Goal: Obtain resource: Obtain resource

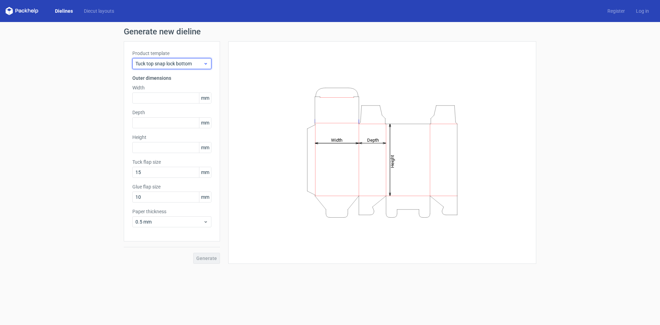
click at [198, 64] on span "Tuck top snap lock bottom" at bounding box center [170, 63] width 68 height 7
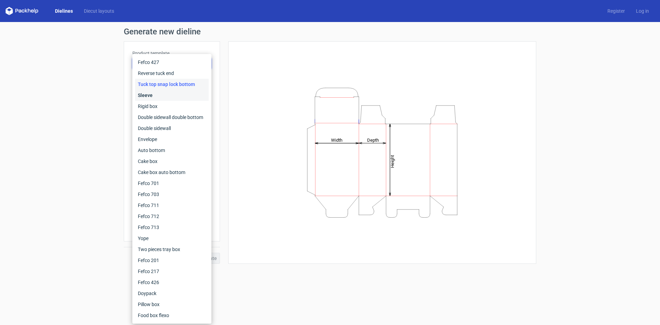
click at [168, 96] on div "Sleeve" at bounding box center [172, 95] width 74 height 11
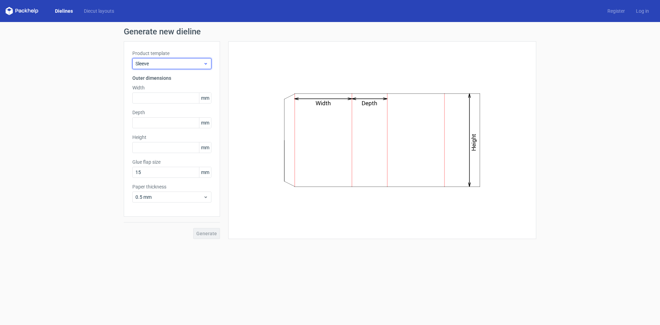
click at [173, 63] on span "Sleeve" at bounding box center [170, 63] width 68 height 7
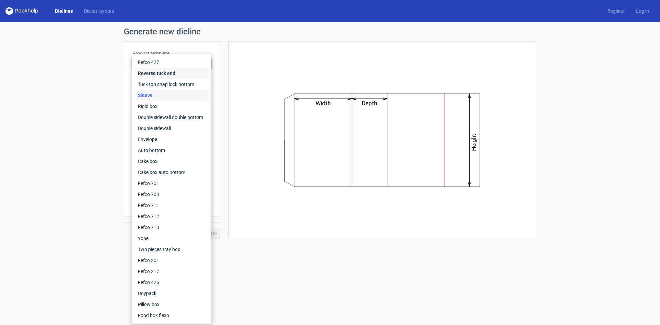
click at [167, 72] on div "Reverse tuck end" at bounding box center [172, 73] width 74 height 11
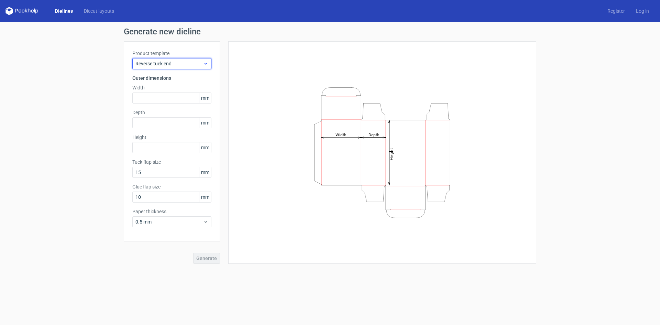
click at [170, 62] on span "Reverse tuck end" at bounding box center [170, 63] width 68 height 7
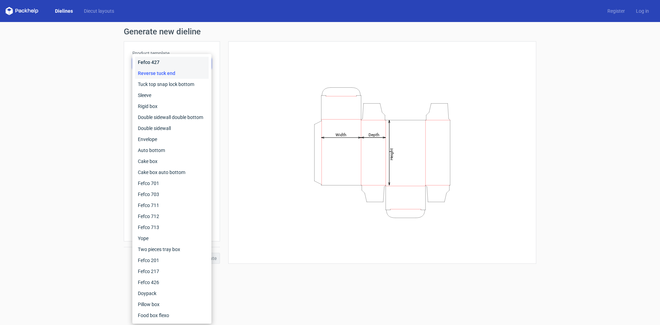
click at [161, 63] on div "Fefco 427" at bounding box center [172, 62] width 74 height 11
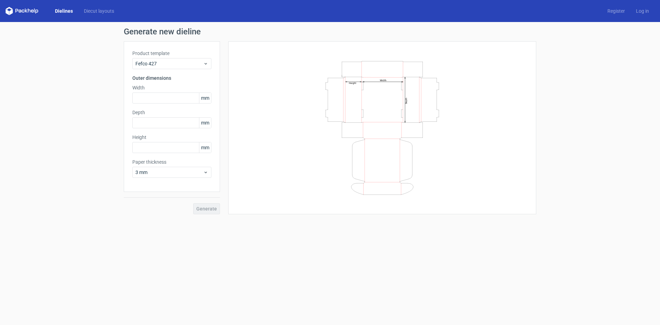
click at [167, 55] on label "Product template" at bounding box center [171, 53] width 79 height 7
click at [165, 65] on span "Fefco 427" at bounding box center [170, 63] width 68 height 7
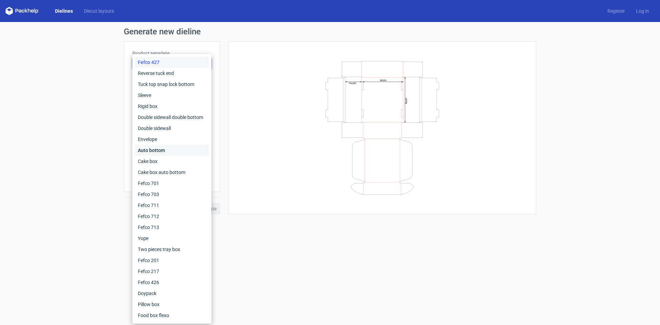
click at [167, 151] on div "Auto bottom" at bounding box center [172, 150] width 74 height 11
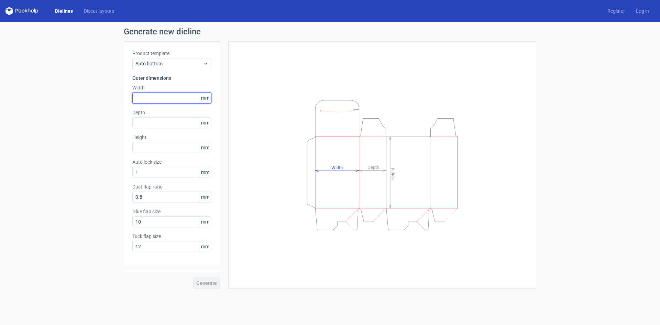
click at [172, 96] on input "text" at bounding box center [171, 98] width 79 height 11
type input "255"
type input "154"
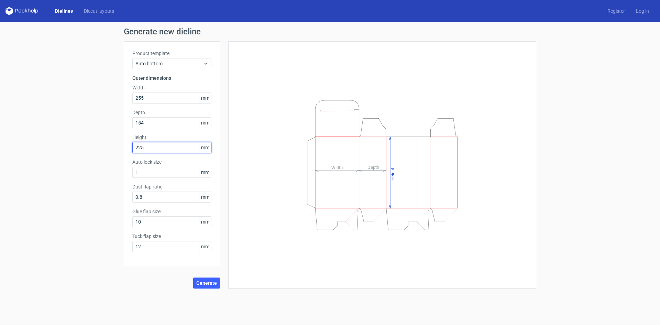
type input "225"
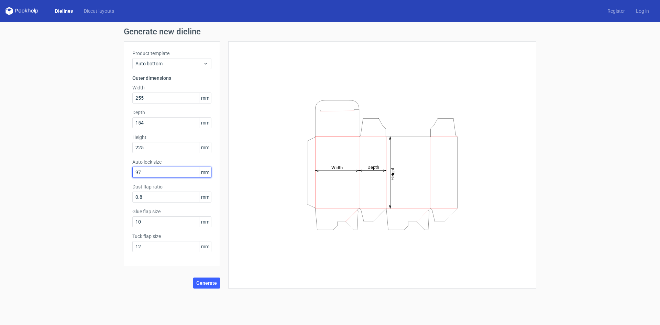
type input "97"
type input "20"
type input "25"
type input "20"
click at [206, 281] on span "Generate" at bounding box center [206, 283] width 21 height 5
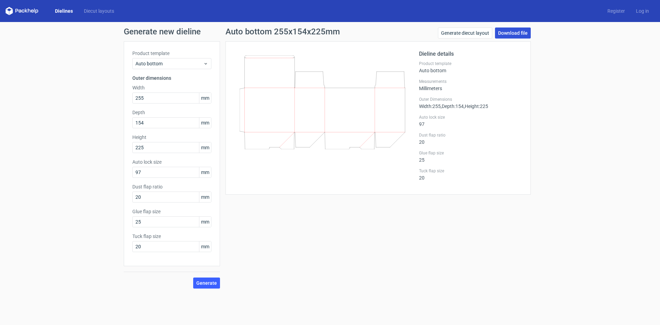
click at [511, 35] on link "Download file" at bounding box center [513, 33] width 36 height 11
